Goal: Task Accomplishment & Management: Complete application form

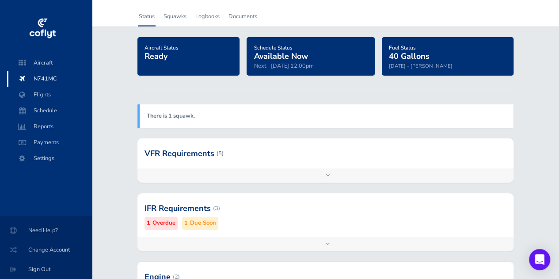
scroll to position [39, 0]
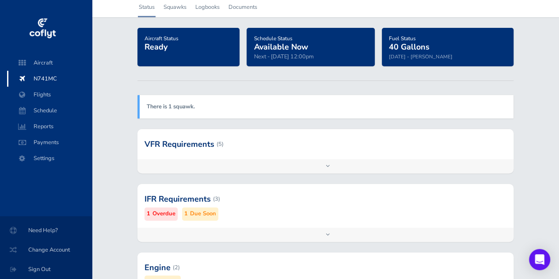
click at [279, 211] on div at bounding box center [325, 198] width 376 height 43
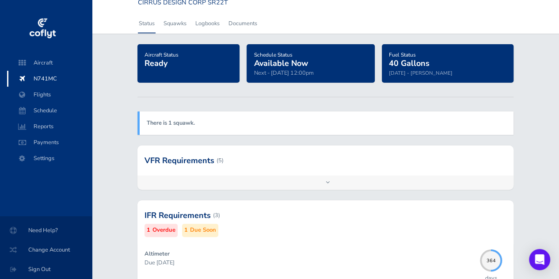
scroll to position [0, 0]
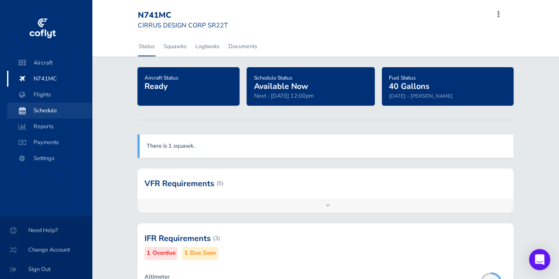
click at [44, 111] on span "Schedule" at bounding box center [49, 111] width 67 height 16
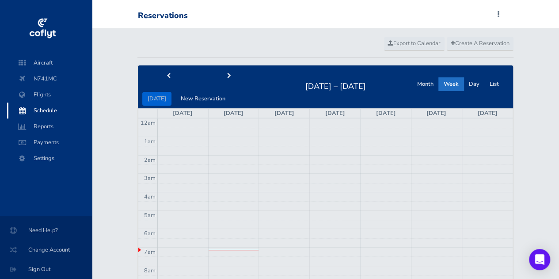
scroll to position [35, 0]
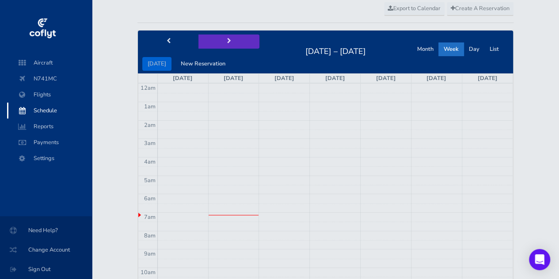
click at [229, 37] on button "next" at bounding box center [228, 41] width 61 height 14
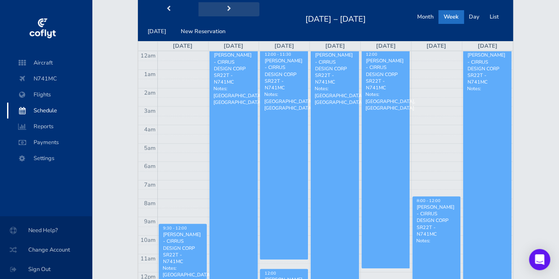
scroll to position [6, 0]
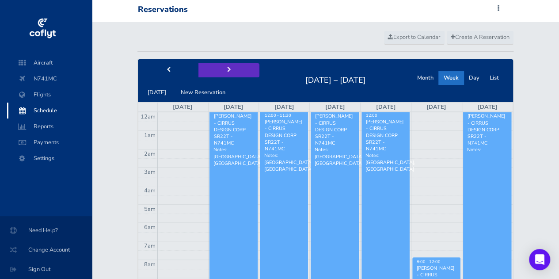
click at [227, 67] on span "next" at bounding box center [229, 70] width 4 height 6
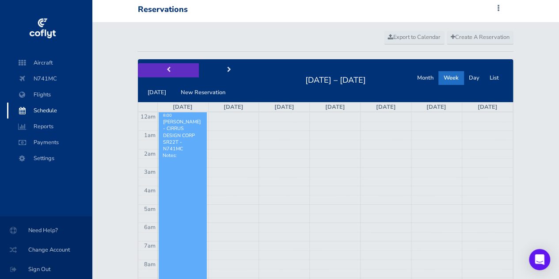
click at [167, 68] on span "prev" at bounding box center [169, 70] width 4 height 6
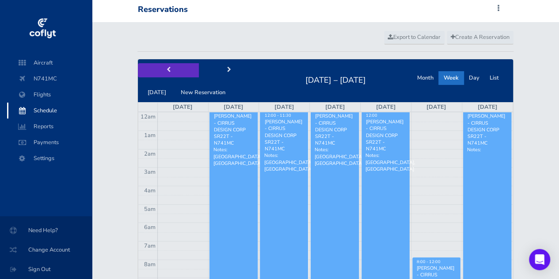
click at [167, 68] on span "prev" at bounding box center [169, 70] width 4 height 6
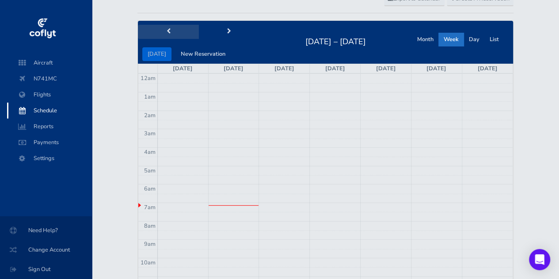
scroll to position [0, 0]
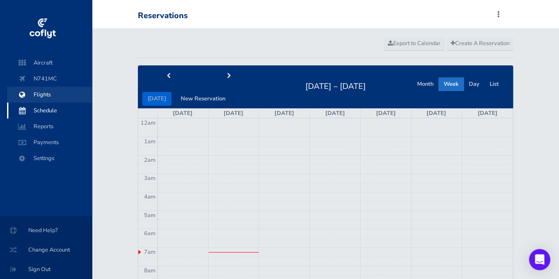
click at [57, 92] on span "Flights" at bounding box center [49, 95] width 67 height 16
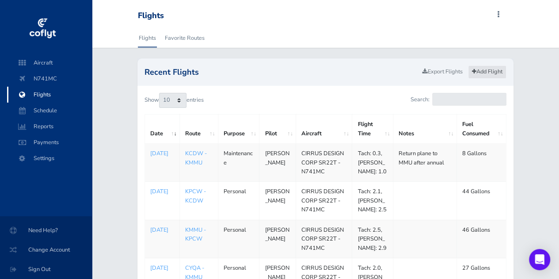
click at [490, 74] on link "Add Flight" at bounding box center [487, 71] width 38 height 13
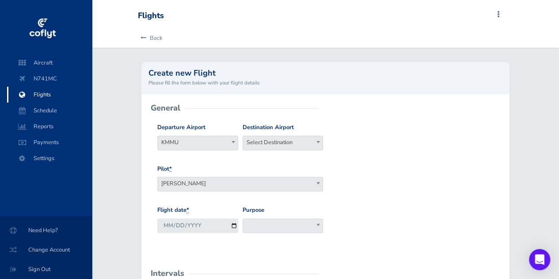
click at [312, 149] on span "Select Destination" at bounding box center [283, 143] width 81 height 15
type input "c"
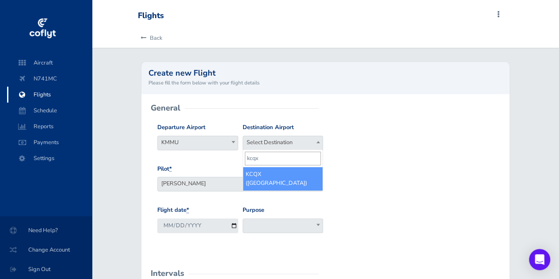
type input "kcqx"
select select "KCQX"
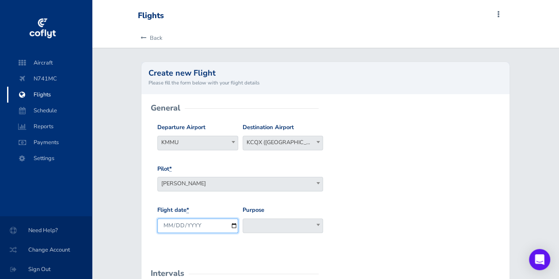
click at [229, 225] on input "2025-09-01" at bounding box center [197, 225] width 81 height 15
click at [232, 225] on input "2025-09-01" at bounding box center [197, 225] width 81 height 15
type input "2025-08-23"
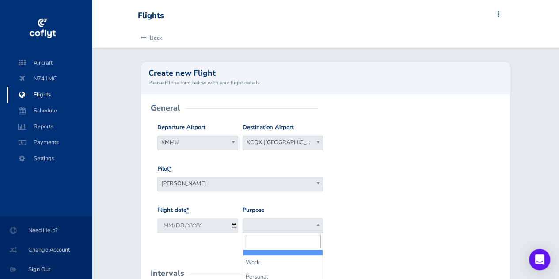
click at [268, 228] on span at bounding box center [283, 225] width 81 height 15
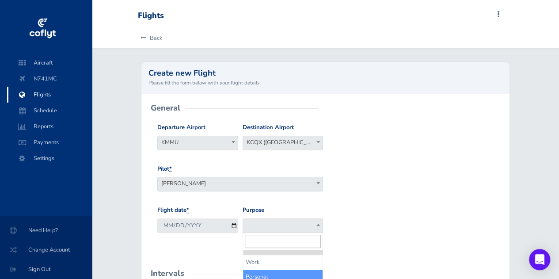
select select "Personal"
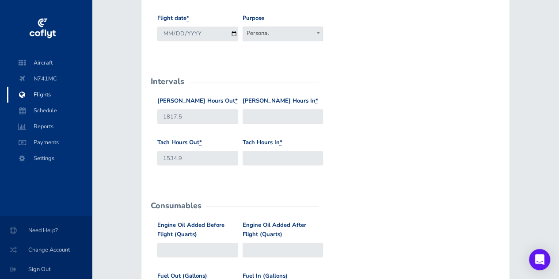
scroll to position [194, 0]
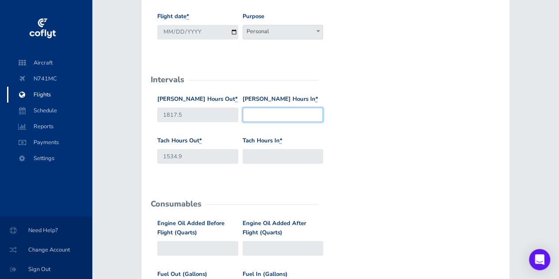
click at [262, 114] on input "Hobbs Hours In *" at bounding box center [283, 114] width 81 height 15
type input "1819.3"
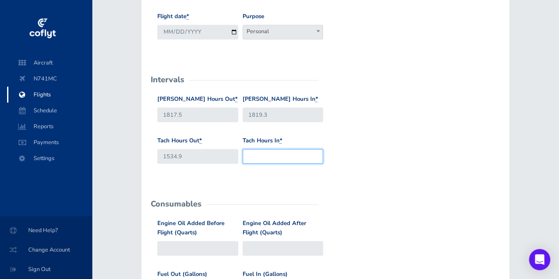
click at [269, 156] on input "Tach Hours In *" at bounding box center [283, 156] width 81 height 15
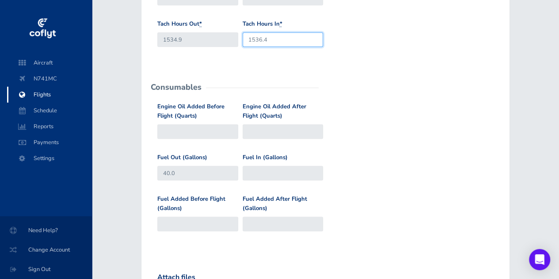
scroll to position [314, 0]
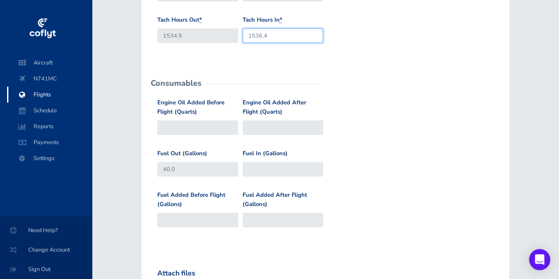
type input "1536.4"
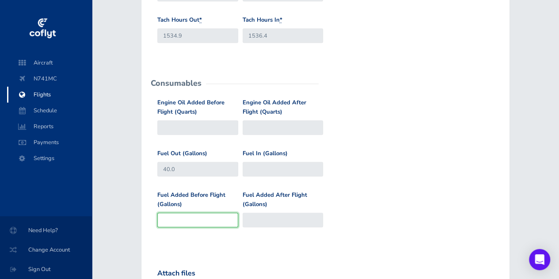
click at [202, 221] on input "Fuel Added Before Flight (Gallons)" at bounding box center [197, 220] width 81 height 15
type input "4"
type input "44"
type input "41"
type input "81"
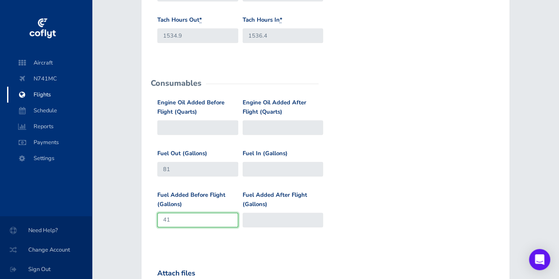
type input "4"
type input "44"
type input "40"
type input "5"
type input "45"
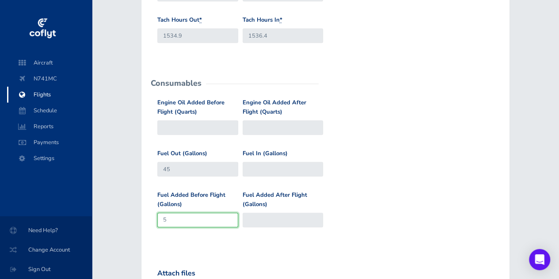
type input "51"
type input "91"
type input "51"
click at [361, 197] on div "Fuel Added Before Flight (Gallons) 51 Fuel Added After Flight (Gallons)" at bounding box center [325, 215] width 341 height 51
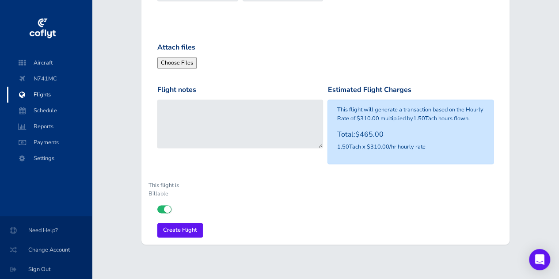
scroll to position [543, 0]
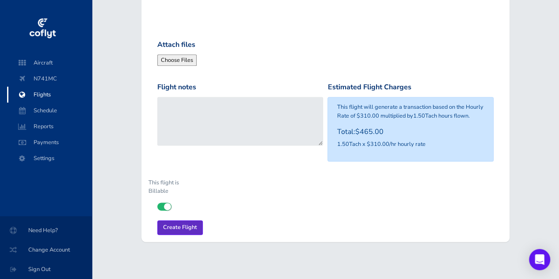
click at [191, 224] on input "Create Flight" at bounding box center [180, 227] width 46 height 15
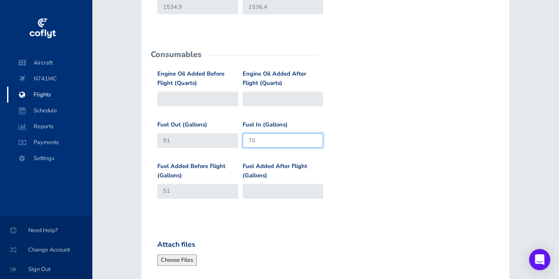
type input "70"
click at [419, 191] on div "Fuel Added Before Flight (Gallons) 51 Fuel Added After Flight (Gallons)" at bounding box center [325, 187] width 341 height 51
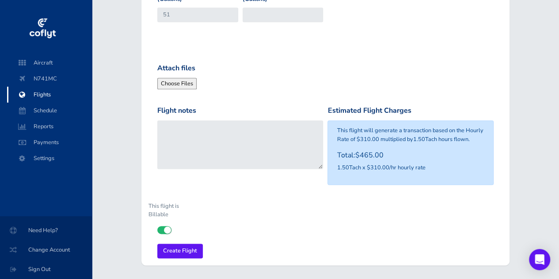
scroll to position [521, 0]
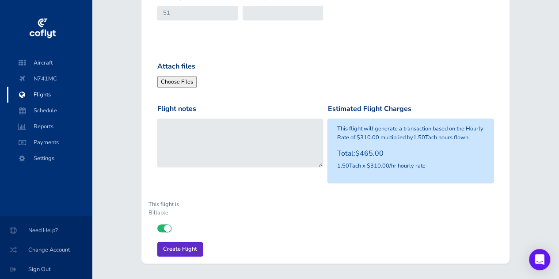
click at [190, 253] on input "Create Flight" at bounding box center [180, 249] width 46 height 15
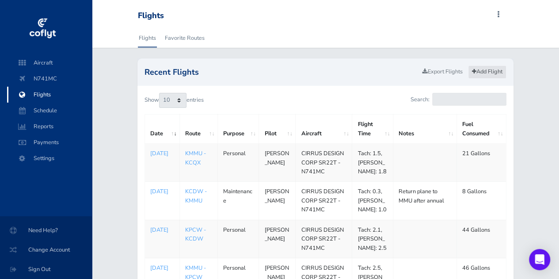
click at [489, 71] on link "Add Flight" at bounding box center [487, 71] width 38 height 13
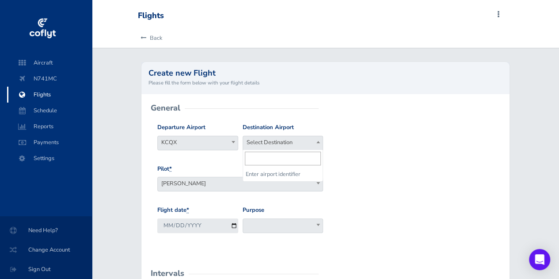
click at [293, 141] on span "Select Destination" at bounding box center [283, 142] width 80 height 12
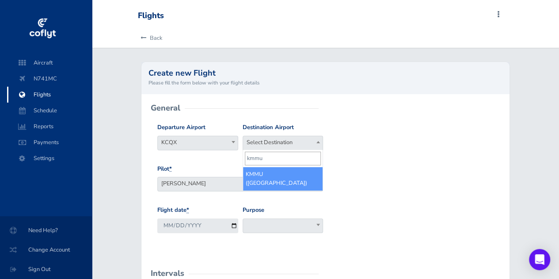
type input "kmmu"
select select "KMMU"
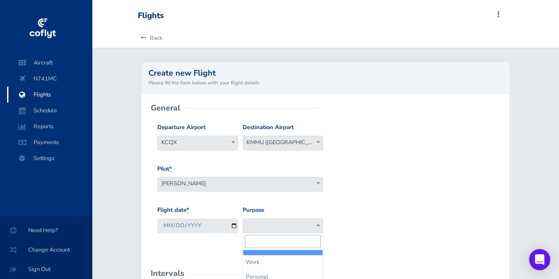
click at [262, 228] on span at bounding box center [283, 225] width 81 height 15
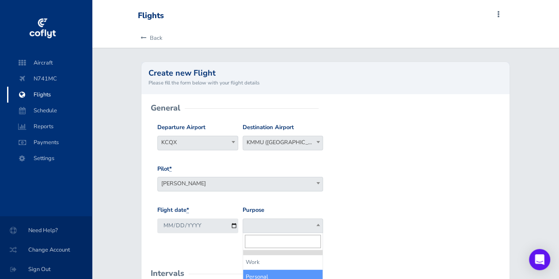
select select "Personal"
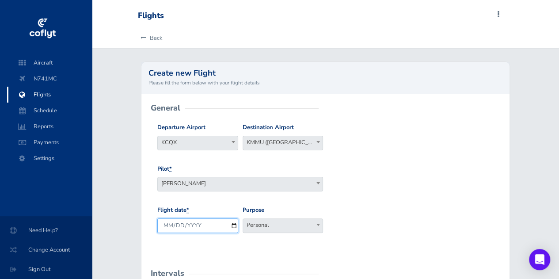
click at [234, 227] on input "2025-09-01" at bounding box center [197, 225] width 81 height 15
type input "2025-08-30"
click at [294, 140] on span "KMMU (Morristown Municipal Airport)" at bounding box center [283, 142] width 80 height 12
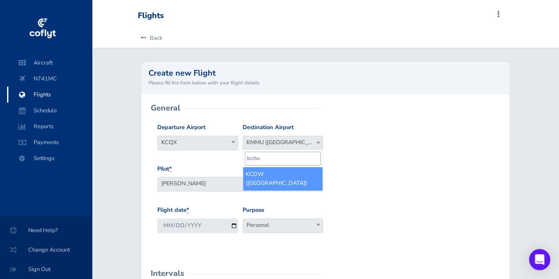
type input "kcdw"
select select "KCDW"
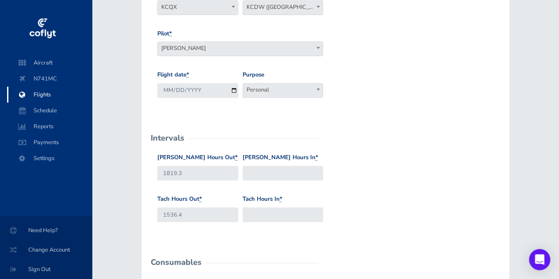
scroll to position [170, 0]
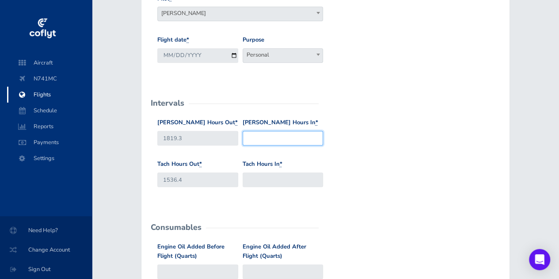
click at [270, 137] on input "Hobbs Hours In *" at bounding box center [283, 138] width 81 height 15
type input "1821.1"
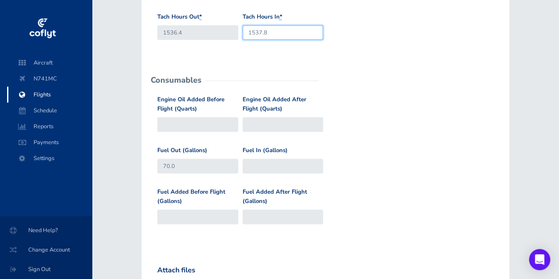
scroll to position [321, 0]
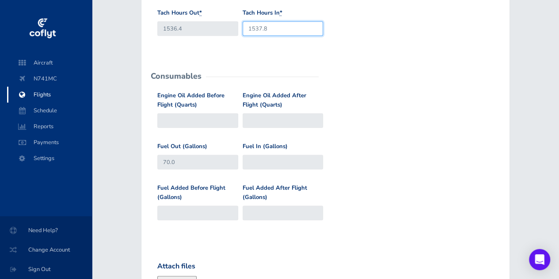
type input "1537.8"
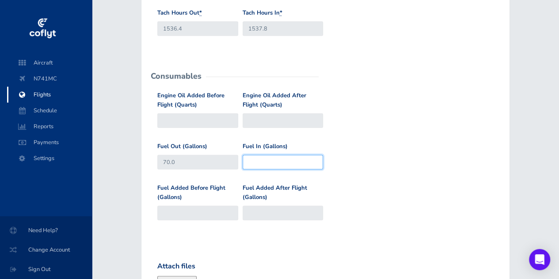
click at [266, 163] on input "Fuel In (Gallons)" at bounding box center [283, 162] width 81 height 15
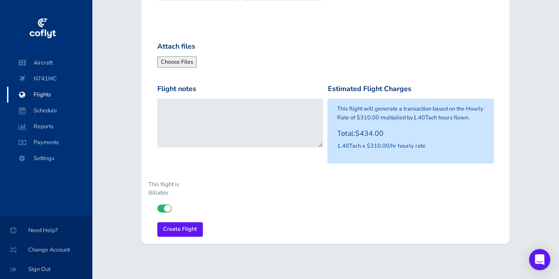
scroll to position [543, 0]
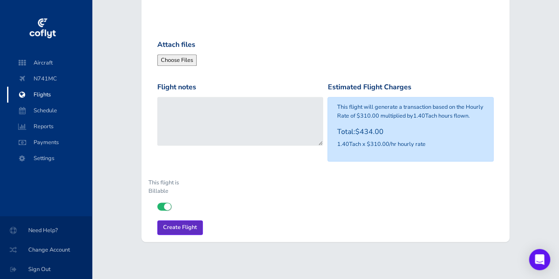
type input "38"
click at [189, 228] on input "Create Flight" at bounding box center [180, 227] width 46 height 15
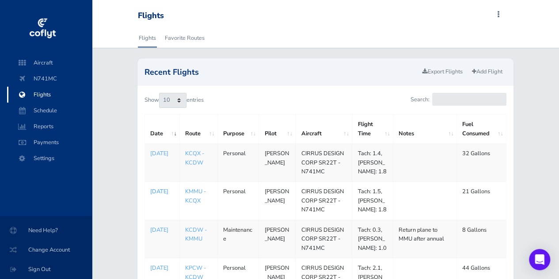
click at [161, 193] on p "Aug 23, 2025" at bounding box center [162, 191] width 24 height 9
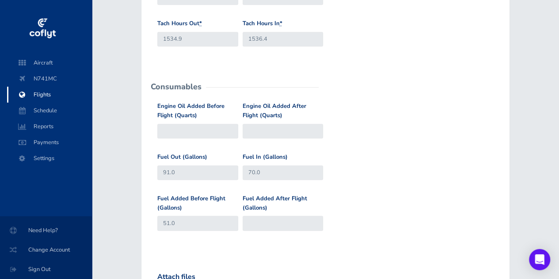
scroll to position [311, 0]
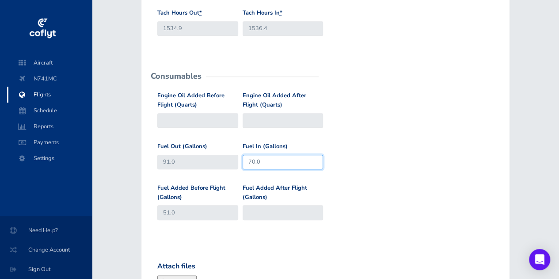
click at [270, 164] on input "70.0" at bounding box center [283, 162] width 81 height 15
type input "7"
type input "65"
click at [431, 170] on div "Fuel Out (Gallons) 91.0 Fuel In (Gallons) 65" at bounding box center [325, 163] width 341 height 42
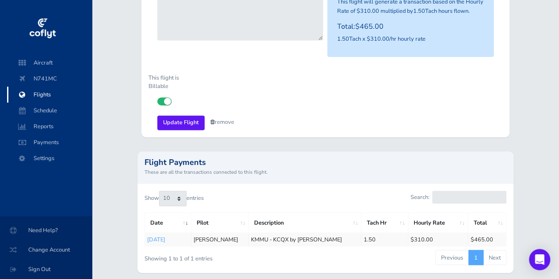
scroll to position [646, 0]
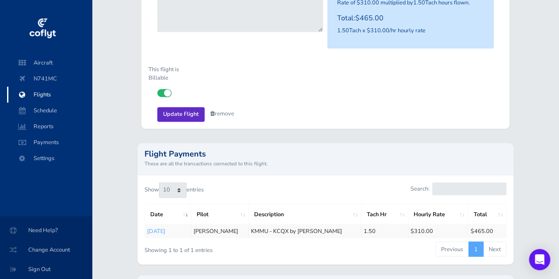
click at [184, 113] on input "Update Flight" at bounding box center [180, 114] width 47 height 15
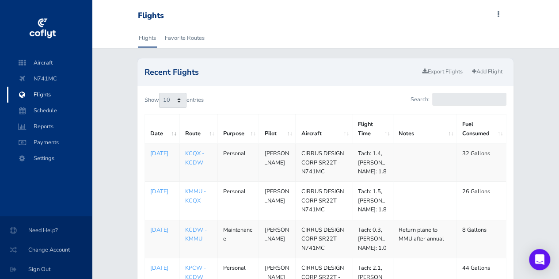
click at [157, 154] on p "[DATE]" at bounding box center [162, 153] width 24 height 9
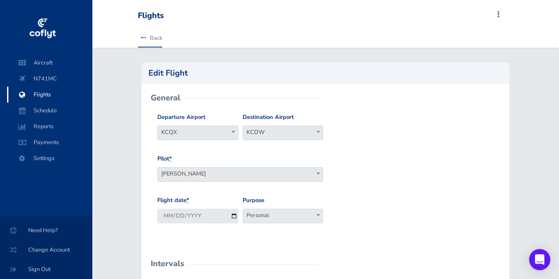
click at [156, 34] on link "Back" at bounding box center [150, 37] width 24 height 19
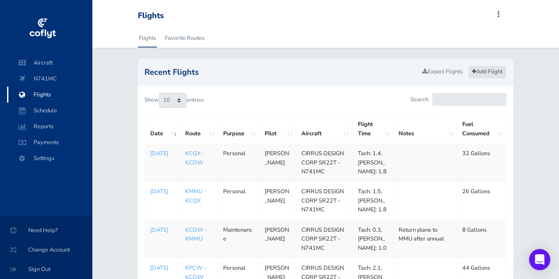
click at [490, 72] on link "Add Flight" at bounding box center [487, 71] width 38 height 13
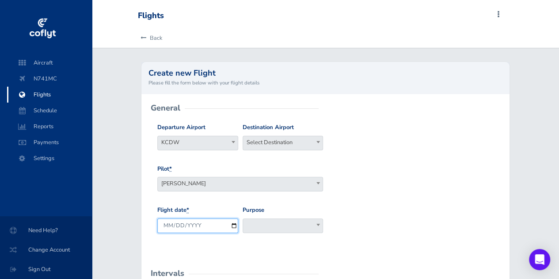
click at [232, 226] on input "2025-09-01" at bounding box center [197, 225] width 81 height 15
type input "2025-08-31"
click at [279, 139] on span "Select Destination" at bounding box center [283, 142] width 80 height 12
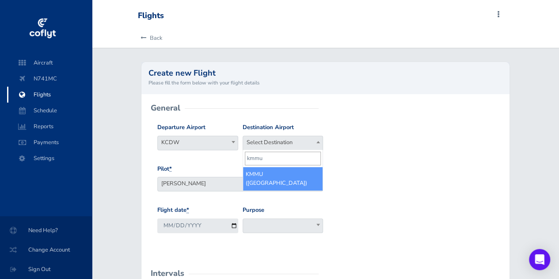
type input "kmmu"
select select "KMMU"
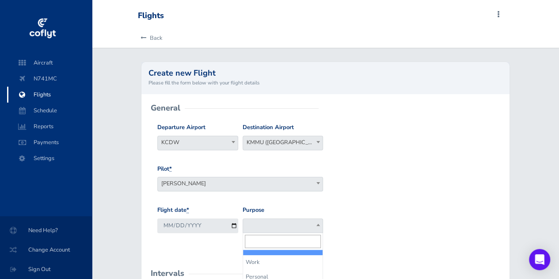
click at [283, 224] on span at bounding box center [283, 225] width 81 height 15
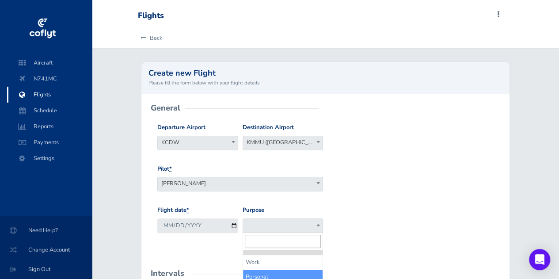
select select "Personal"
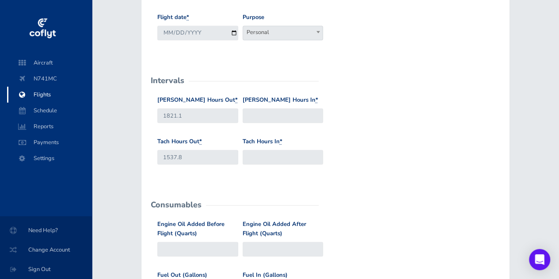
scroll to position [219, 0]
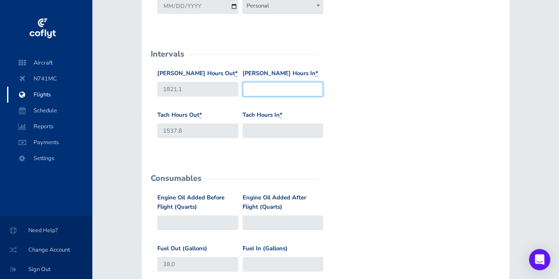
click at [270, 92] on input "Hobbs Hours In *" at bounding box center [283, 89] width 81 height 15
type input "1821.6"
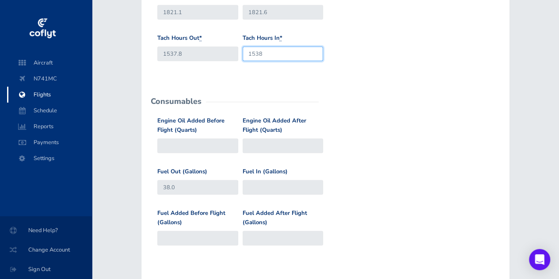
scroll to position [300, 0]
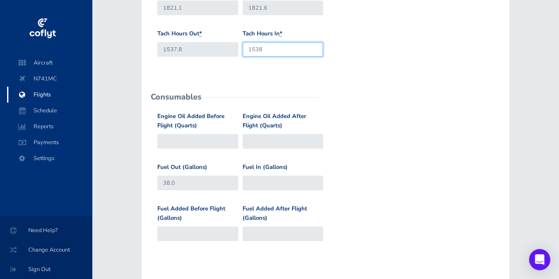
type input "1538"
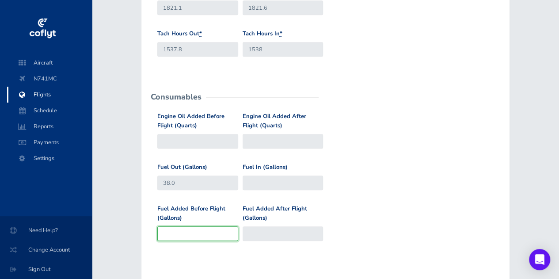
click at [211, 235] on input "Fuel Added Before Flight (Gallons)" at bounding box center [197, 233] width 81 height 15
type input "5"
type input "43"
type input "52"
type input "90"
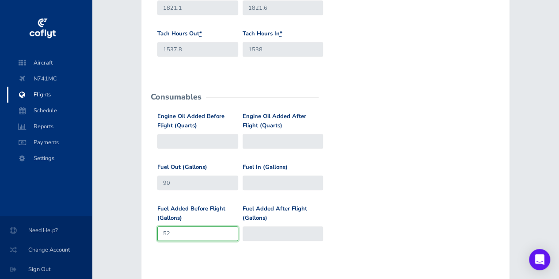
type input "52"
click at [372, 174] on div "Fuel Out (Gallons) 90 Fuel In (Gallons)" at bounding box center [325, 184] width 341 height 42
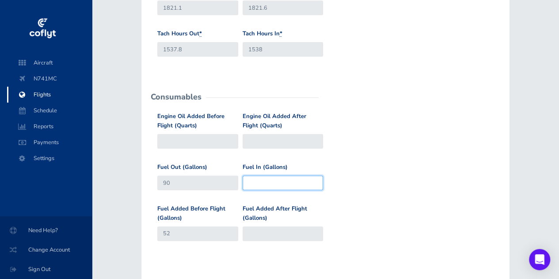
click at [287, 178] on input "Fuel In (Gallons)" at bounding box center [283, 182] width 81 height 15
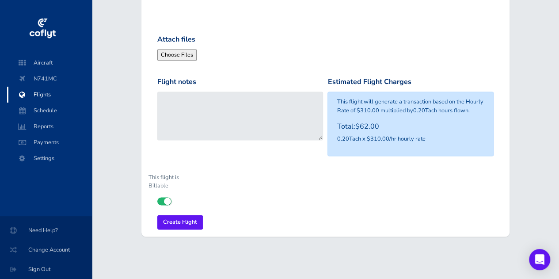
scroll to position [550, 0]
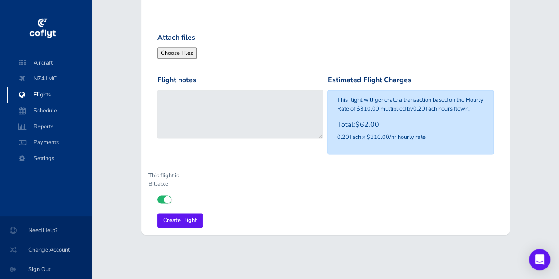
type input "89"
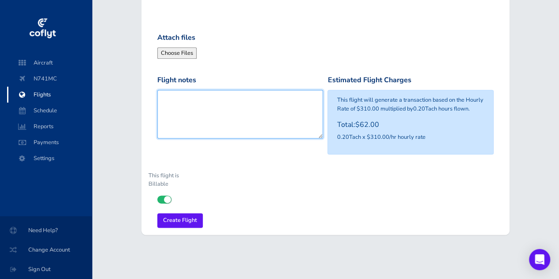
click at [214, 114] on textarea "Flight notes" at bounding box center [240, 114] width 166 height 49
type textarea "Re-positioning"
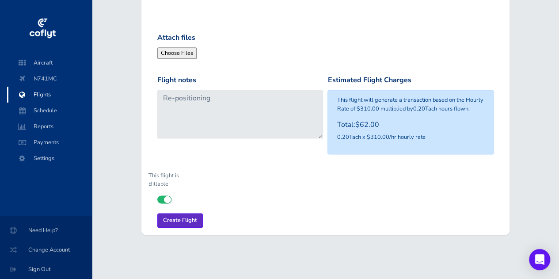
click at [192, 217] on input "Create Flight" at bounding box center [180, 220] width 46 height 15
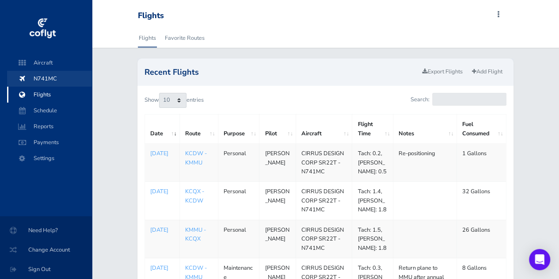
click at [48, 77] on span "N741MC" at bounding box center [49, 79] width 67 height 16
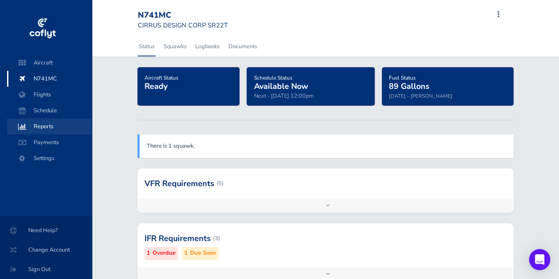
click at [53, 127] on span "Reports" at bounding box center [49, 126] width 67 height 16
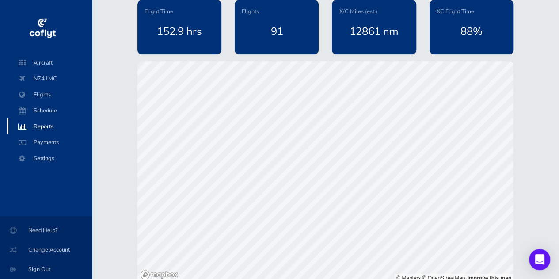
scroll to position [1, 0]
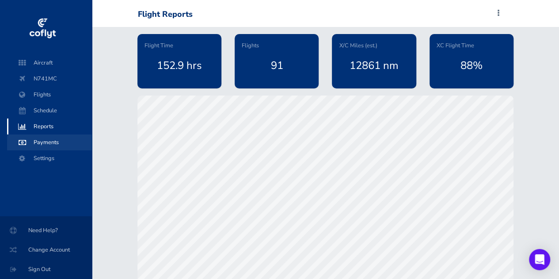
click at [49, 146] on span "Payments" at bounding box center [49, 142] width 67 height 16
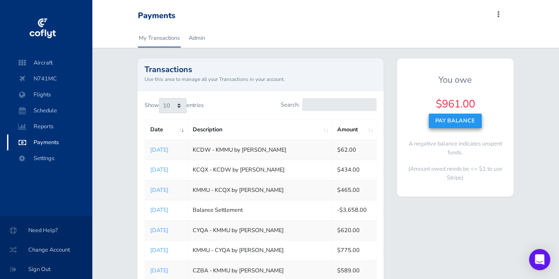
click at [450, 116] on button "Pay Balance" at bounding box center [455, 121] width 53 height 14
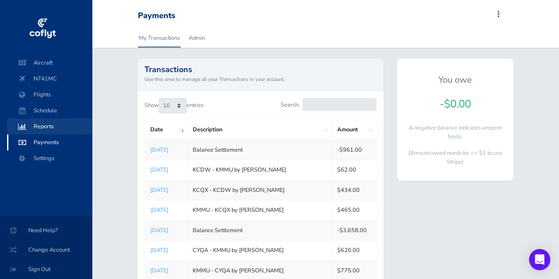
click at [52, 119] on span "Reports" at bounding box center [49, 126] width 67 height 16
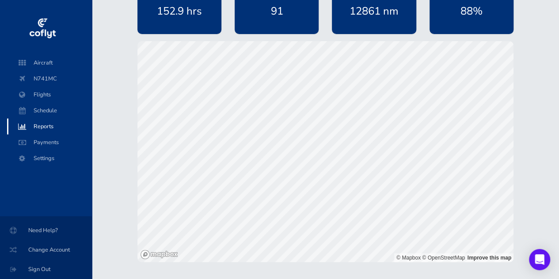
scroll to position [59, 0]
